Goal: Use online tool/utility: Utilize a website feature to perform a specific function

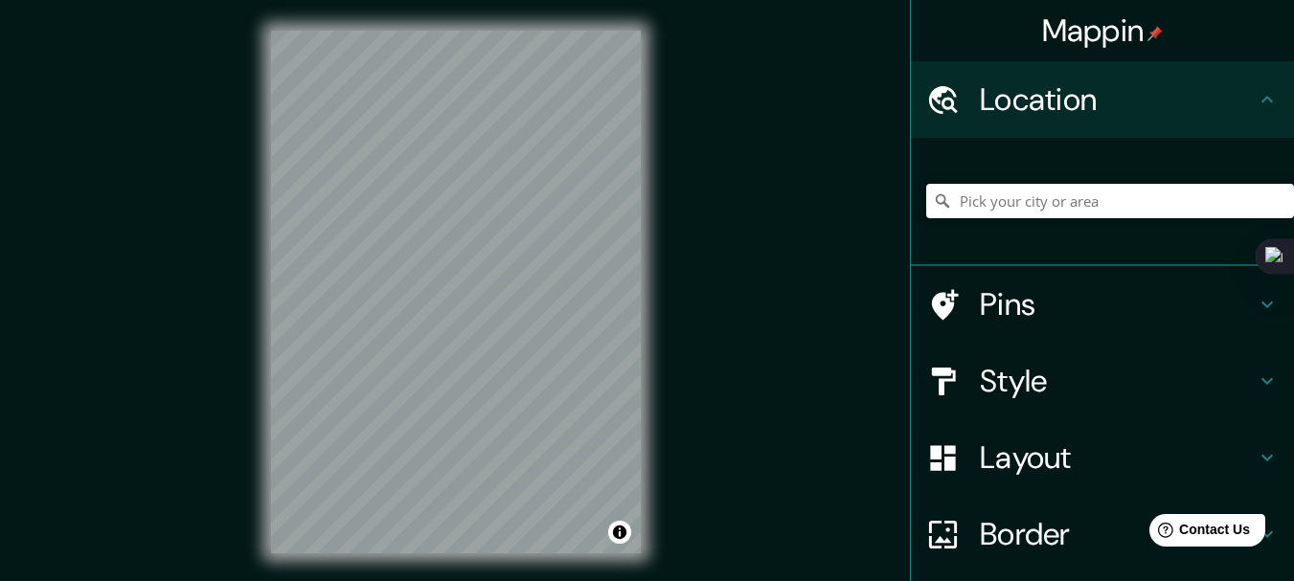
click at [1006, 205] on input "Pick your city or area" at bounding box center [1110, 201] width 368 height 34
click at [986, 203] on input "Pick your city or area" at bounding box center [1110, 201] width 368 height 34
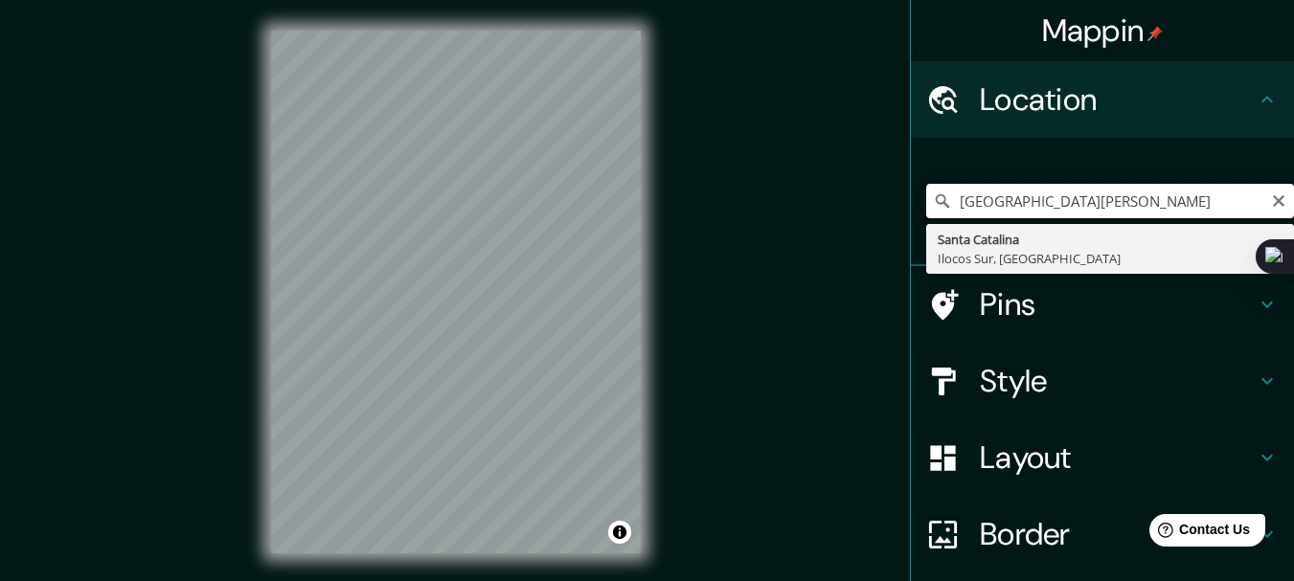
type input "Santa Catalina, [GEOGRAPHIC_DATA], [GEOGRAPHIC_DATA]"
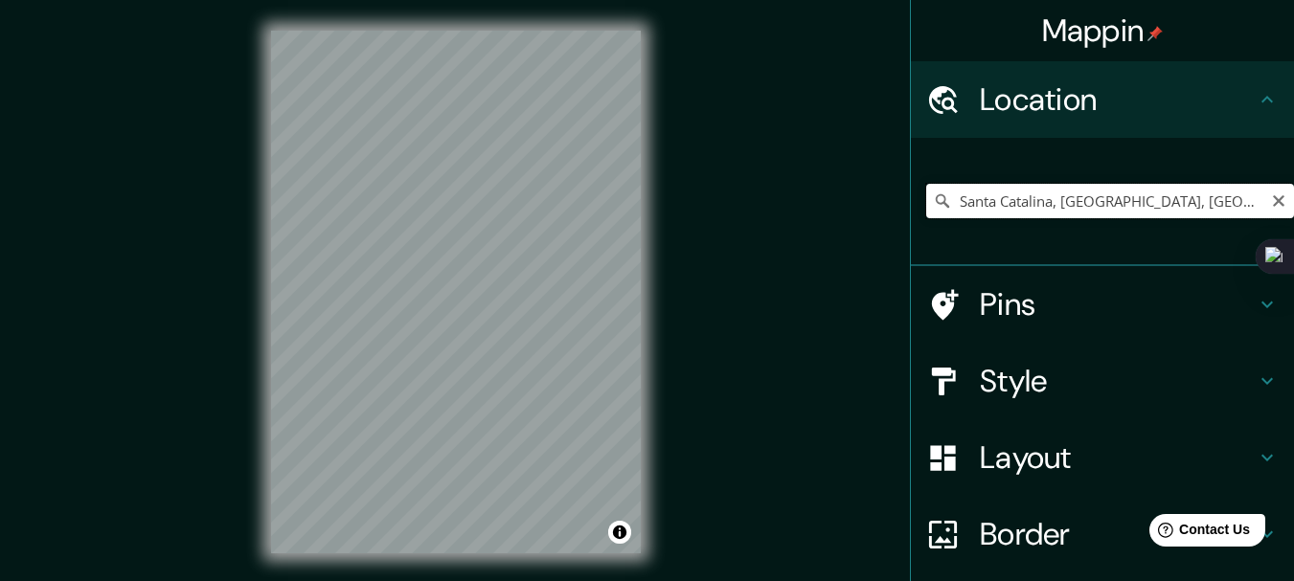
click at [1135, 211] on input "Santa Catalina, [GEOGRAPHIC_DATA], [GEOGRAPHIC_DATA]" at bounding box center [1110, 201] width 368 height 34
drag, startPoint x: 914, startPoint y: 206, endPoint x: 753, endPoint y: 170, distance: 165.0
click at [738, 206] on div "Mappin Location [GEOGRAPHIC_DATA], [GEOGRAPHIC_DATA] [GEOGRAPHIC_DATA], [GEOGRA…" at bounding box center [647, 307] width 1294 height 615
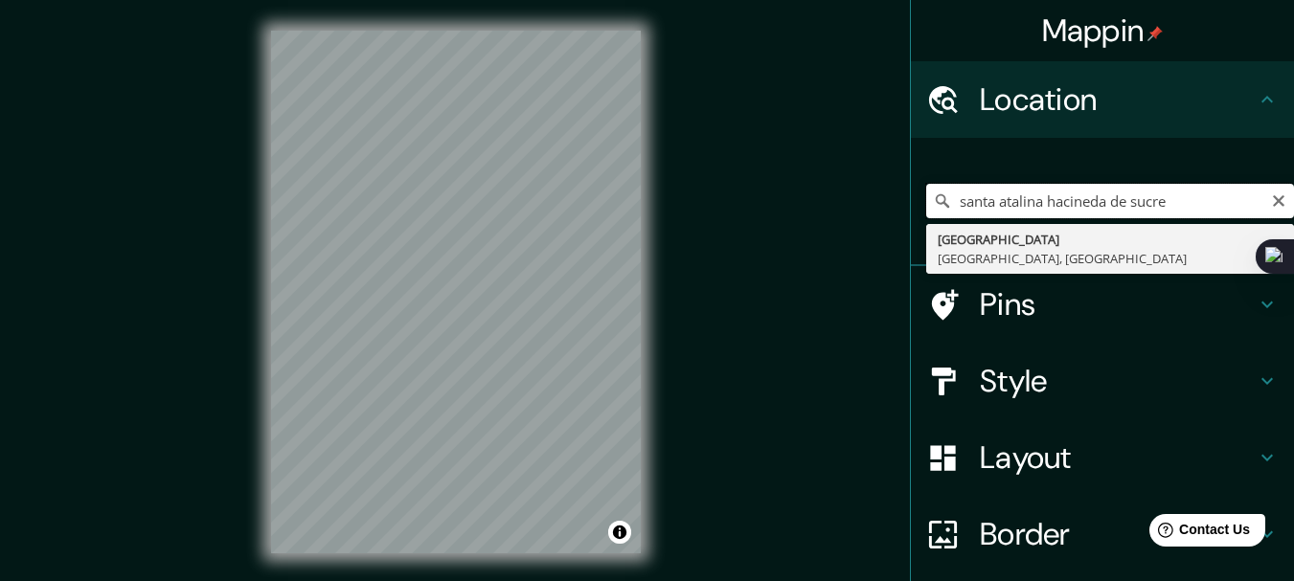
type input "[GEOGRAPHIC_DATA], [GEOGRAPHIC_DATA], [GEOGRAPHIC_DATA]"
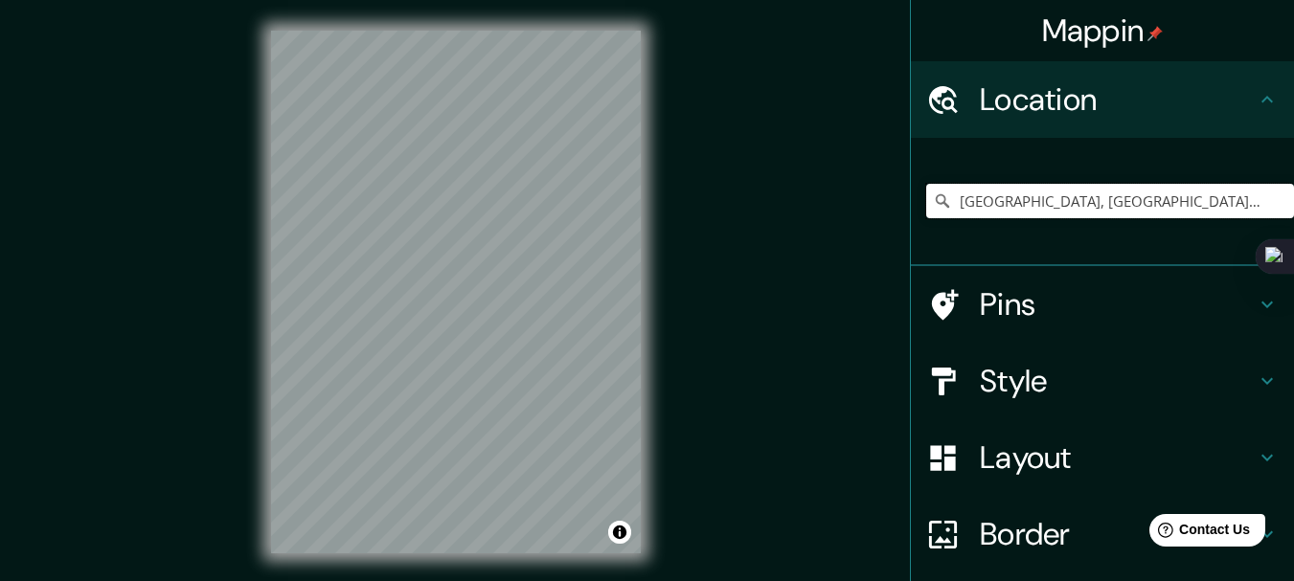
drag, startPoint x: 1222, startPoint y: 193, endPoint x: 755, endPoint y: 195, distance: 467.3
click at [757, 197] on div "Mappin Location [GEOGRAPHIC_DATA], [GEOGRAPHIC_DATA], [GEOGRAPHIC_DATA] [GEOGRA…" at bounding box center [647, 307] width 1294 height 615
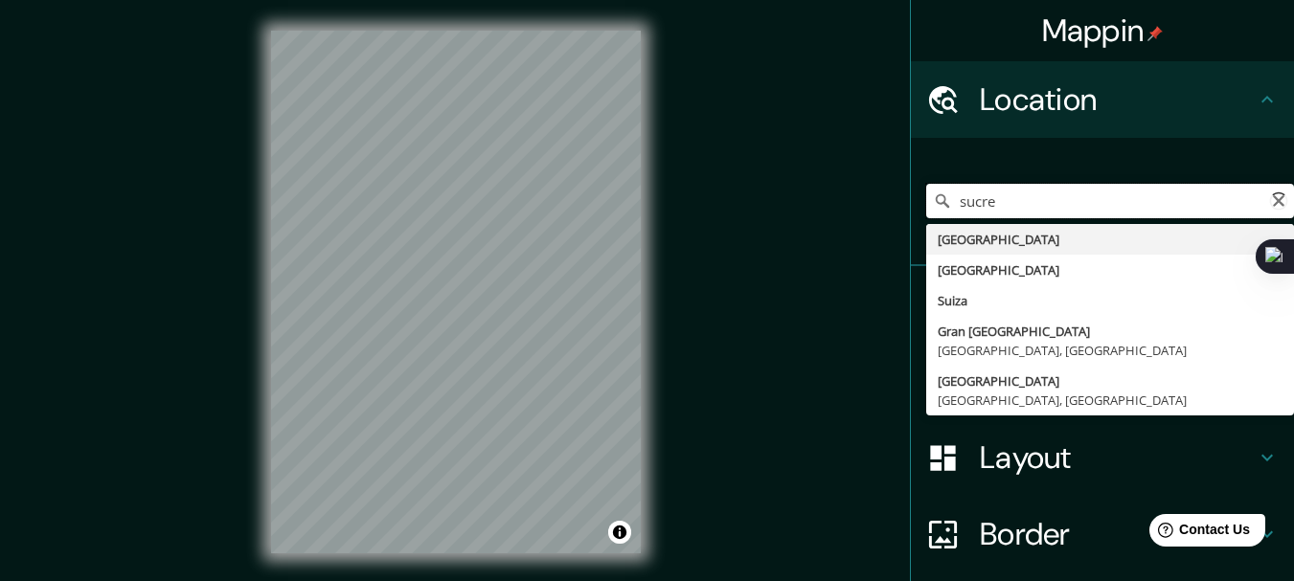
type input "[GEOGRAPHIC_DATA]"
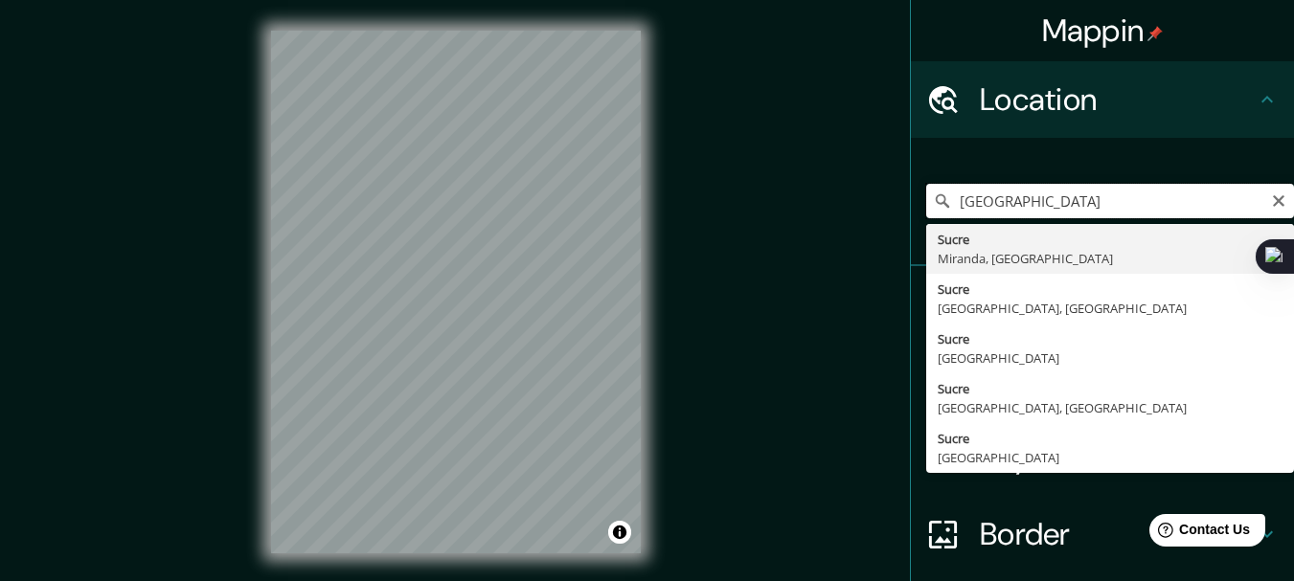
click at [1036, 207] on input "[GEOGRAPHIC_DATA]" at bounding box center [1110, 201] width 368 height 34
drag, startPoint x: 1040, startPoint y: 200, endPoint x: 833, endPoint y: 198, distance: 206.9
click at [833, 198] on div "Mappin Location [GEOGRAPHIC_DATA] [GEOGRAPHIC_DATA] [GEOGRAPHIC_DATA], [GEOGRAP…" at bounding box center [647, 307] width 1294 height 615
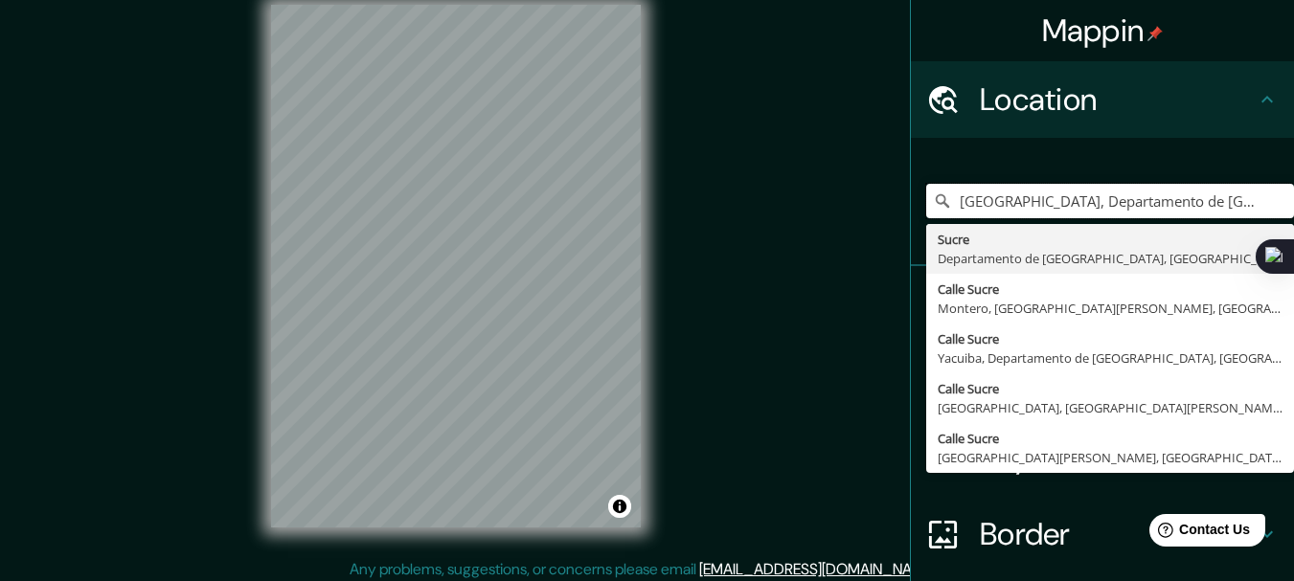
scroll to position [34, 0]
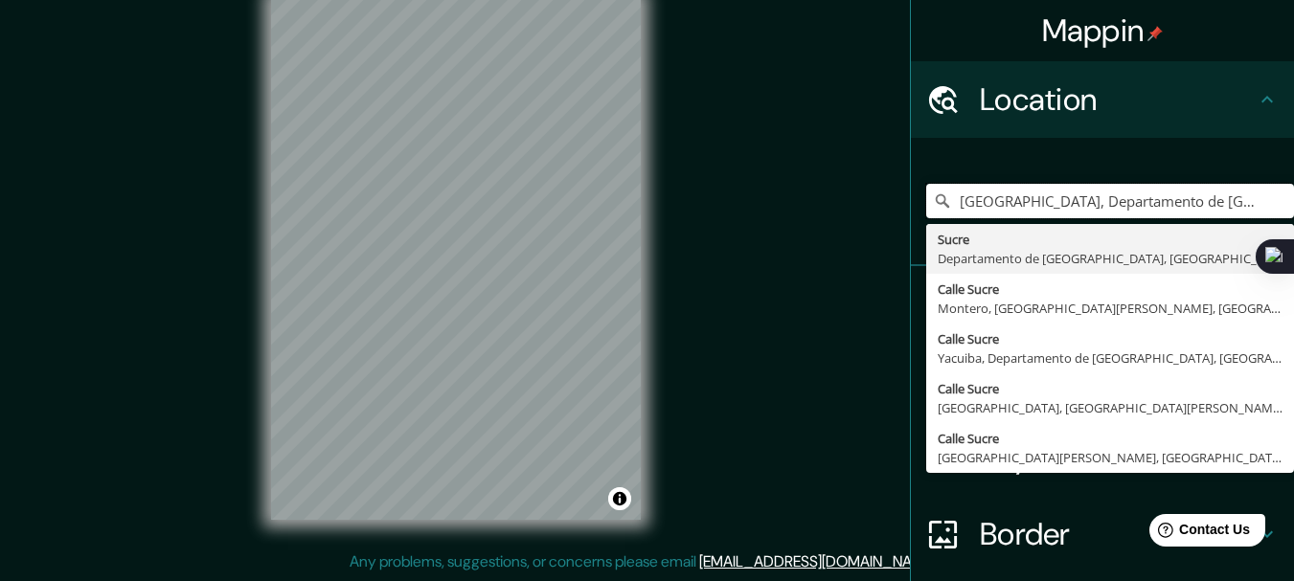
type input "[GEOGRAPHIC_DATA], Departamento de [GEOGRAPHIC_DATA], [GEOGRAPHIC_DATA]"
